Goal: Task Accomplishment & Management: Manage account settings

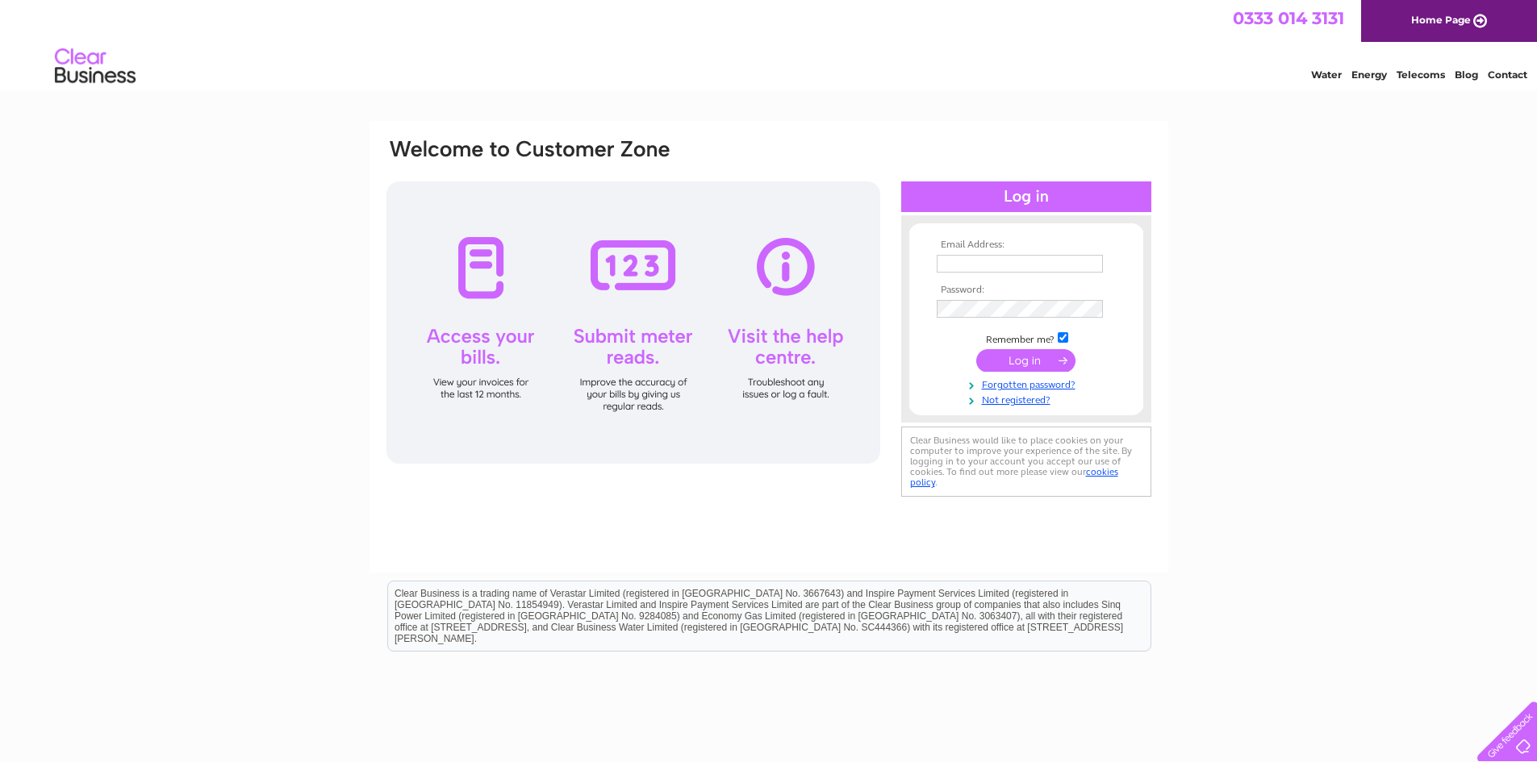
click at [1033, 261] on input "text" at bounding box center [1019, 264] width 166 height 18
type input "rhosmotors@gmail.com"
click at [976, 349] on input "submit" at bounding box center [1025, 360] width 99 height 23
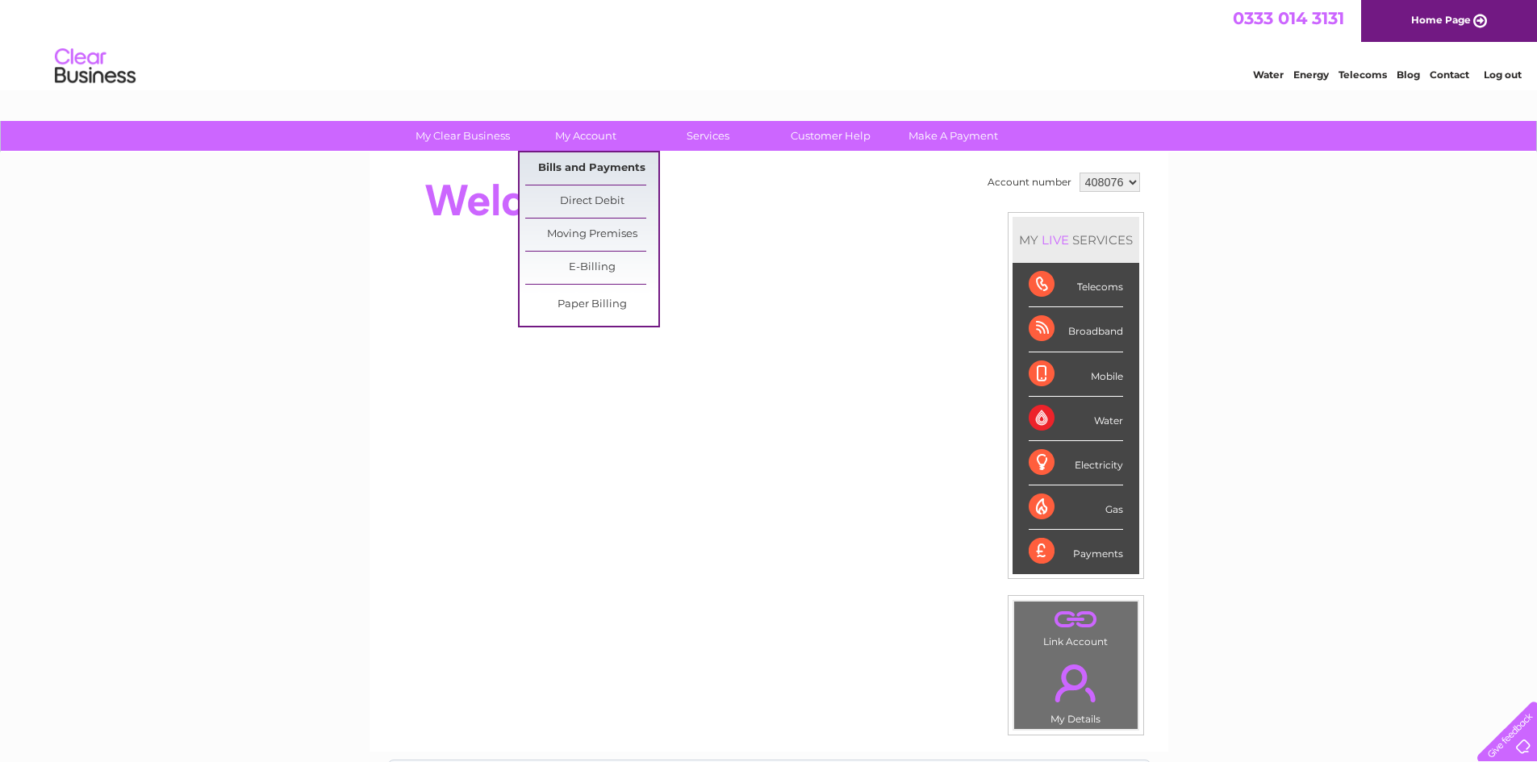
click at [573, 161] on link "Bills and Payments" at bounding box center [591, 168] width 133 height 32
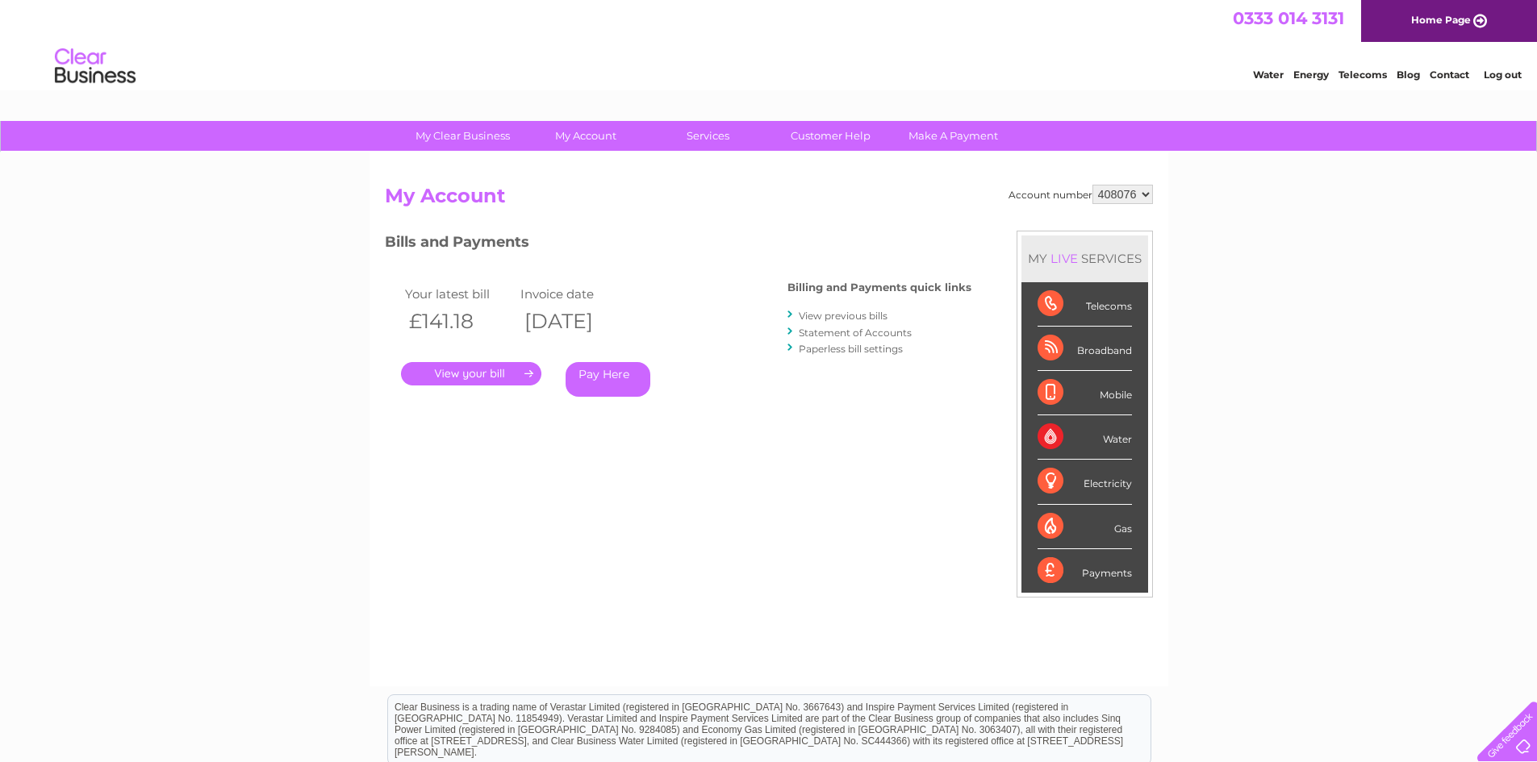
click at [486, 367] on link "." at bounding box center [471, 373] width 140 height 23
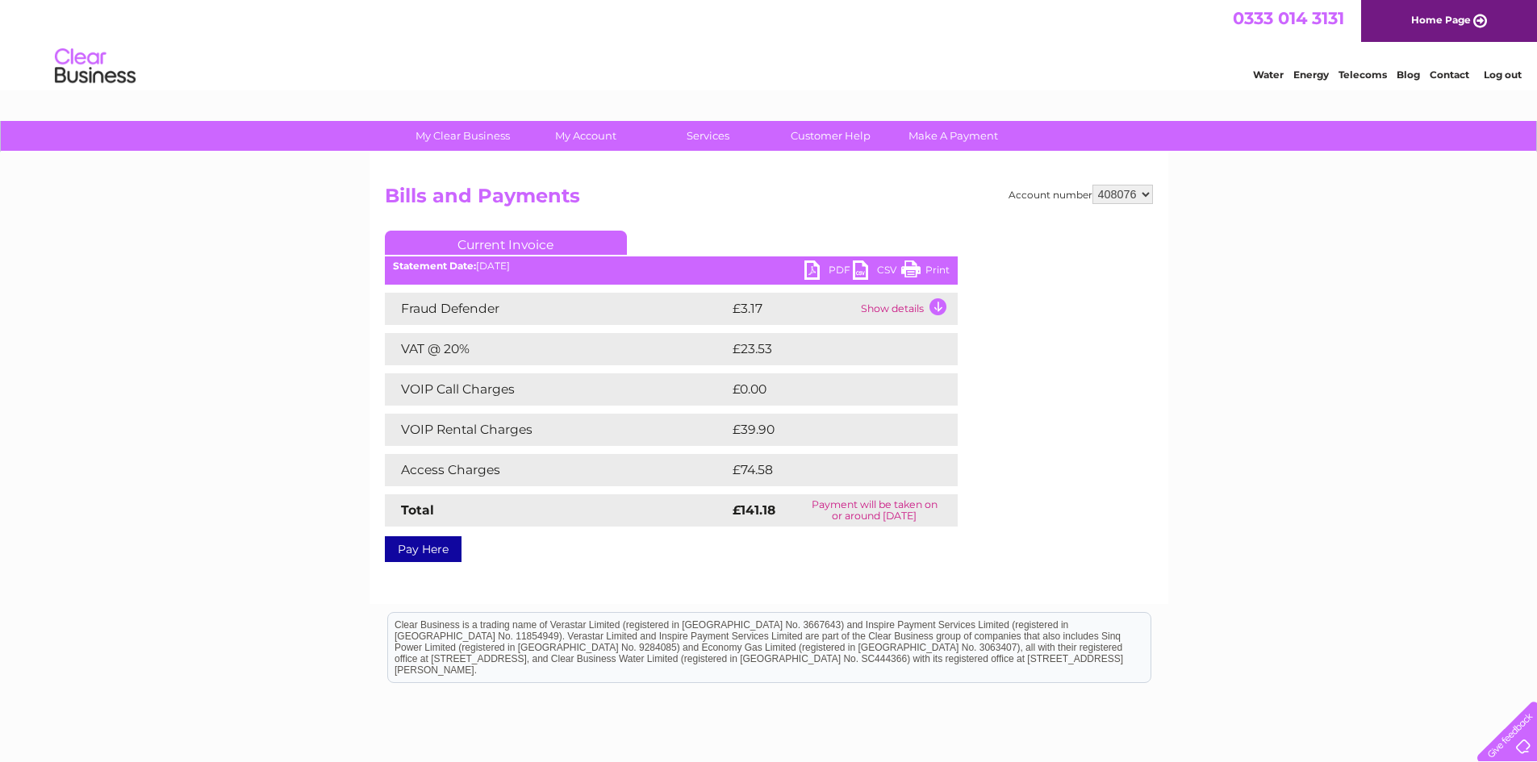
click at [828, 268] on link "PDF" at bounding box center [828, 272] width 48 height 23
